Goal: Information Seeking & Learning: Learn about a topic

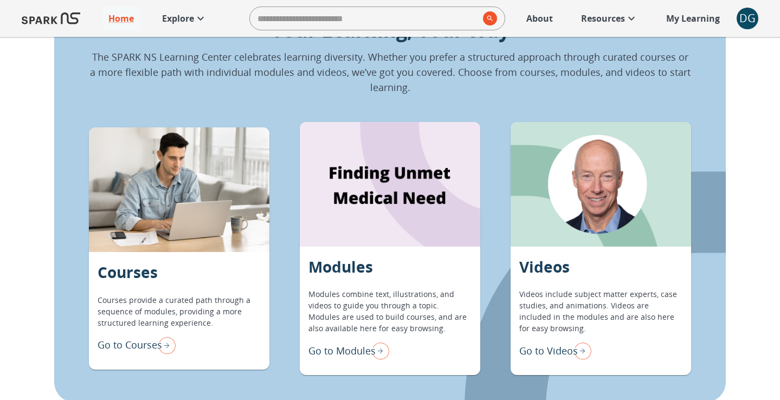
scroll to position [885, 0]
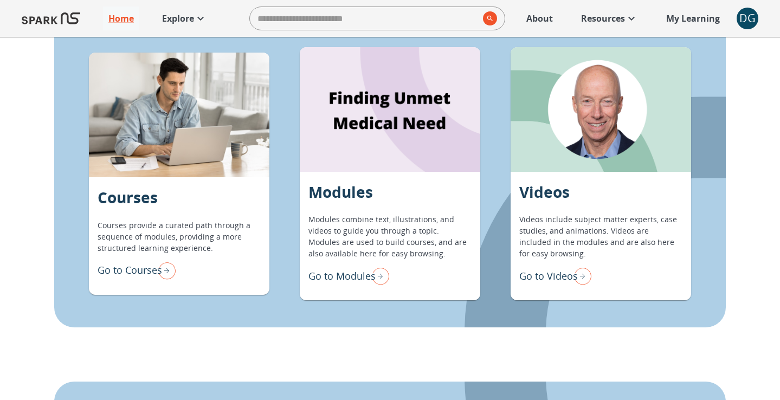
click at [347, 275] on p "Go to Modules" at bounding box center [341, 276] width 67 height 15
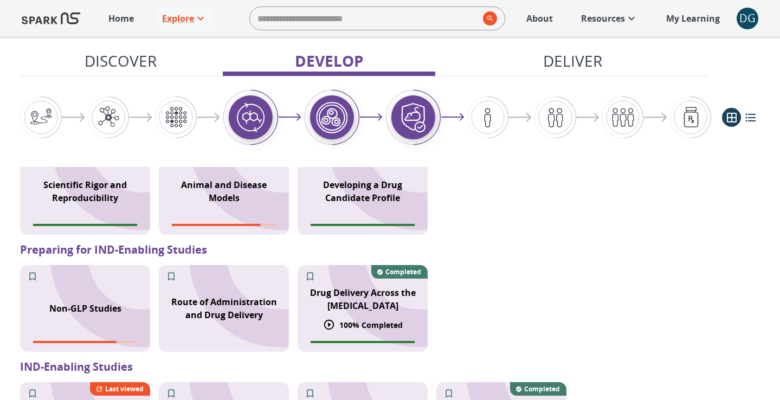
scroll to position [869, 0]
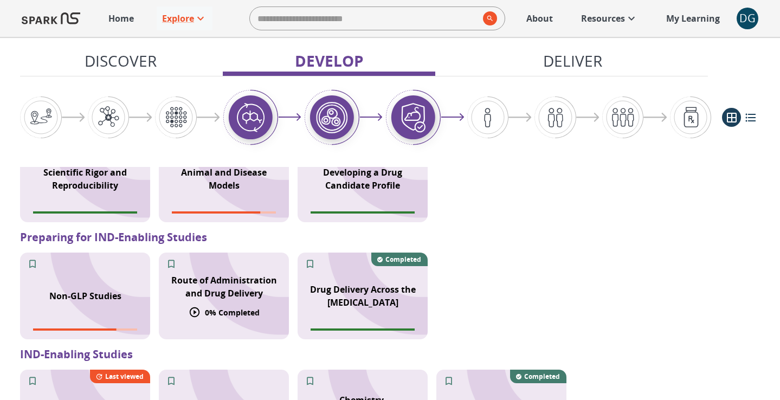
click at [245, 281] on p "Route of Administration and Drug Delivery" at bounding box center [223, 287] width 117 height 26
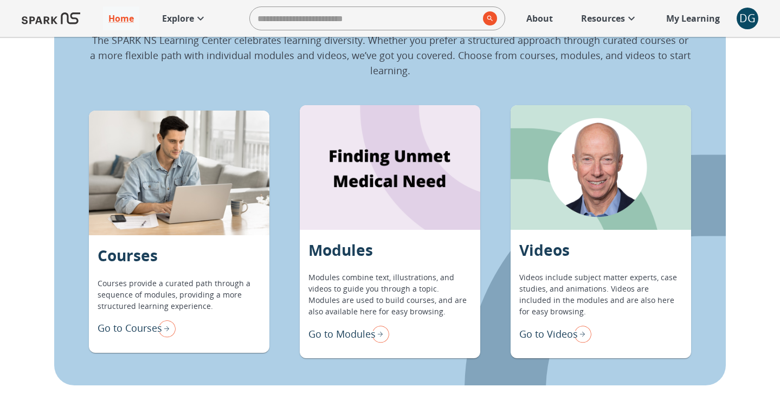
scroll to position [841, 0]
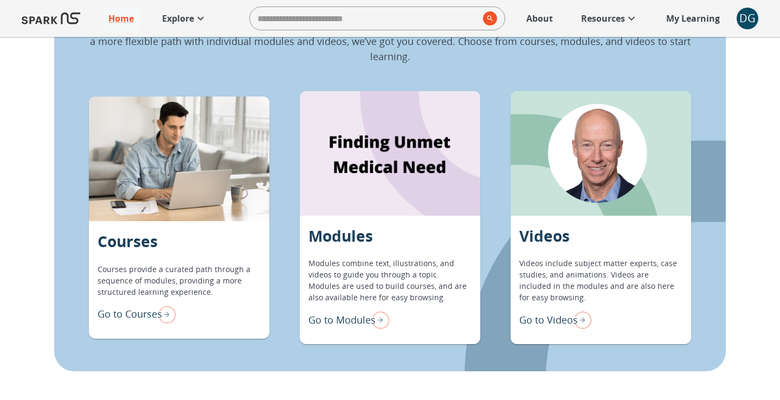
click at [328, 319] on p "Go to Modules" at bounding box center [341, 320] width 67 height 15
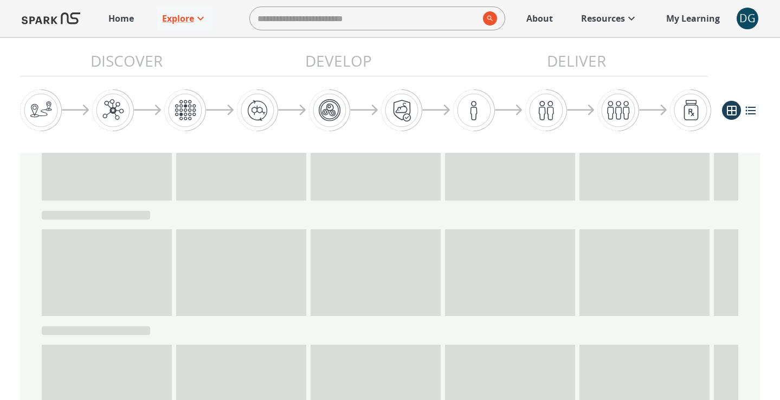
scroll to position [280, 0]
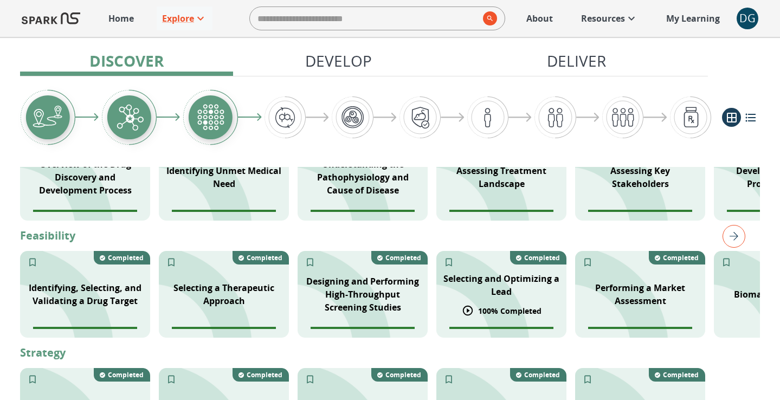
click at [506, 282] on p "Selecting and Optimizing a Lead" at bounding box center [501, 285] width 117 height 26
